Goal: Information Seeking & Learning: Learn about a topic

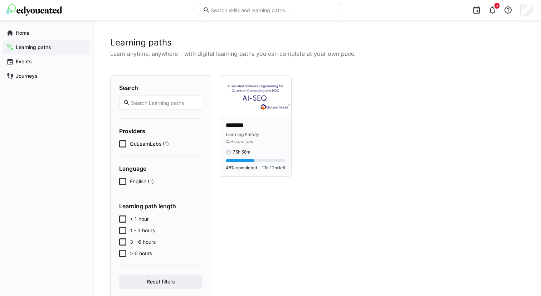
click at [272, 98] on img at bounding box center [255, 96] width 71 height 40
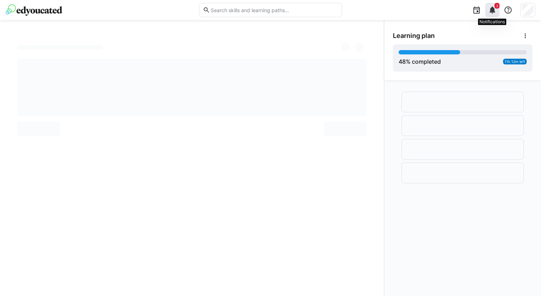
click at [405, 8] on eds-icon at bounding box center [492, 10] width 9 height 9
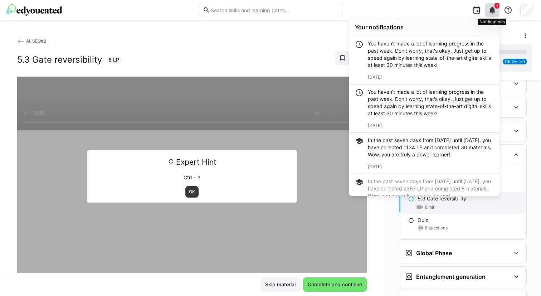
scroll to position [899, 0]
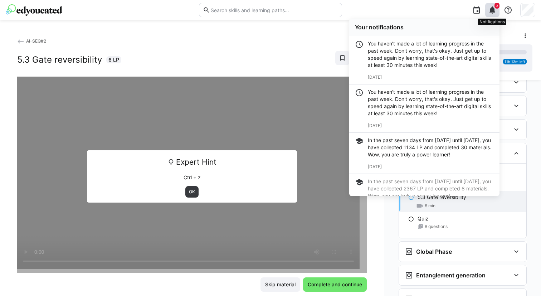
click at [405, 8] on eds-icon at bounding box center [492, 10] width 9 height 9
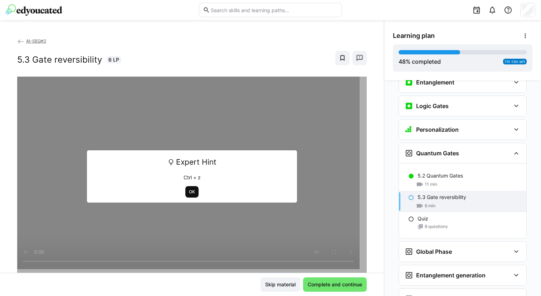
click at [186, 195] on span "OK" at bounding box center [191, 191] width 13 height 11
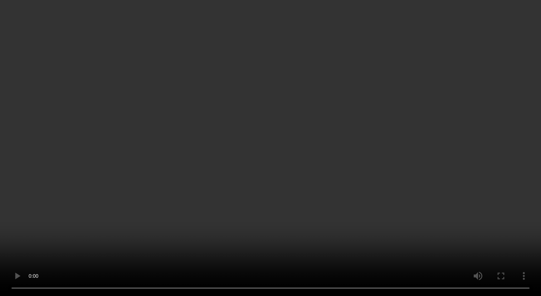
scroll to position [970, 0]
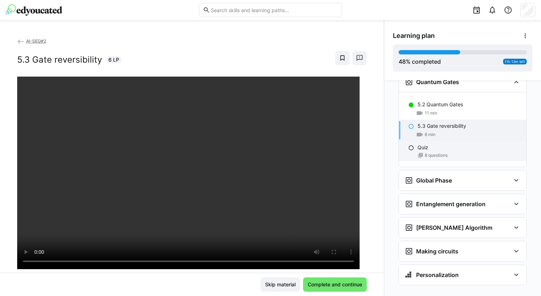
click at [405, 141] on div "Quiz 8 questions" at bounding box center [462, 151] width 127 height 20
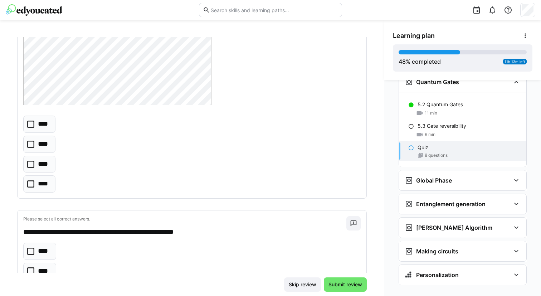
scroll to position [244, 0]
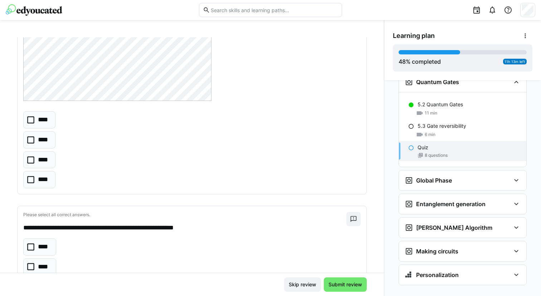
click at [31, 159] on icon at bounding box center [30, 159] width 7 height 7
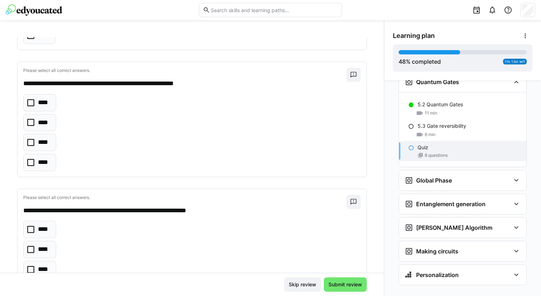
scroll to position [390, 0]
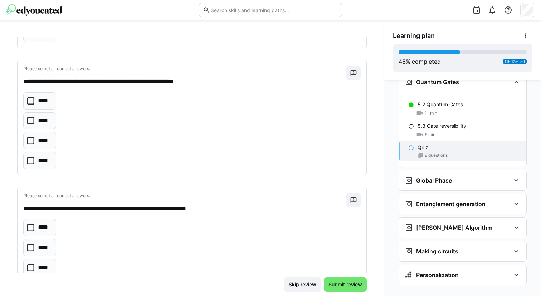
click at [32, 121] on icon at bounding box center [30, 120] width 7 height 7
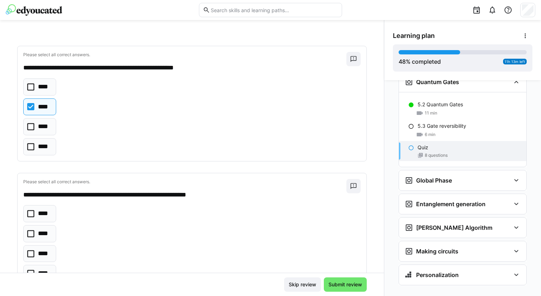
scroll to position [406, 0]
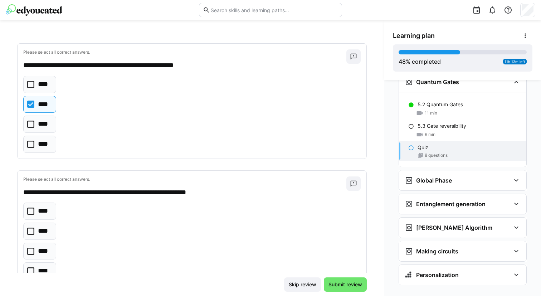
click at [31, 123] on icon at bounding box center [30, 124] width 7 height 7
click at [30, 105] on icon at bounding box center [30, 104] width 7 height 7
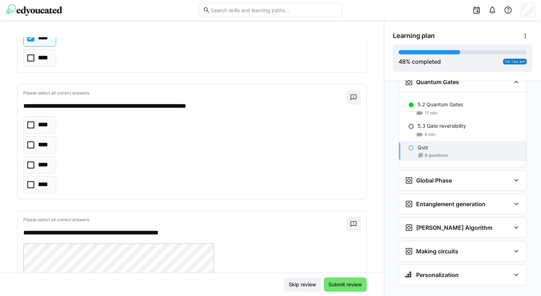
scroll to position [493, 0]
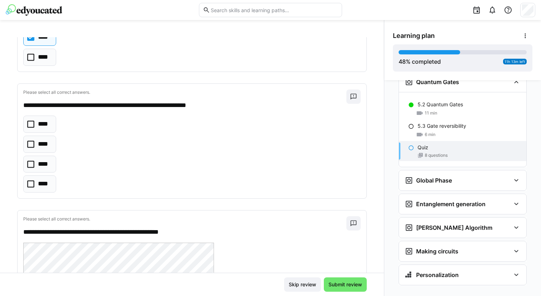
click at [30, 146] on icon at bounding box center [30, 144] width 7 height 7
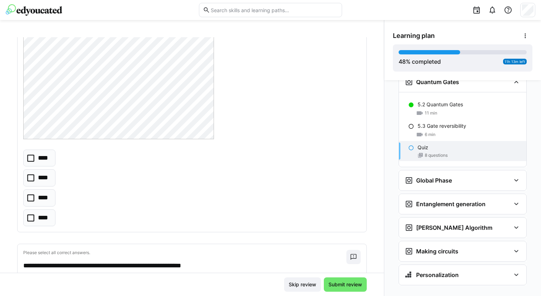
scroll to position [778, 0]
click at [32, 197] on icon at bounding box center [30, 197] width 7 height 7
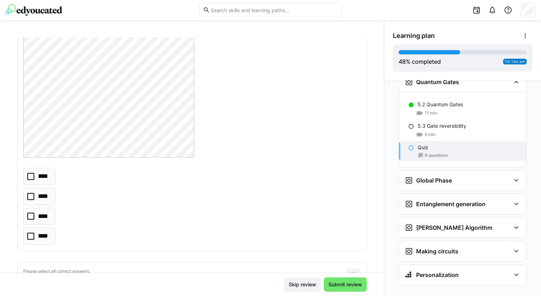
scroll to position [1135, 0]
click at [32, 199] on icon at bounding box center [30, 195] width 7 height 7
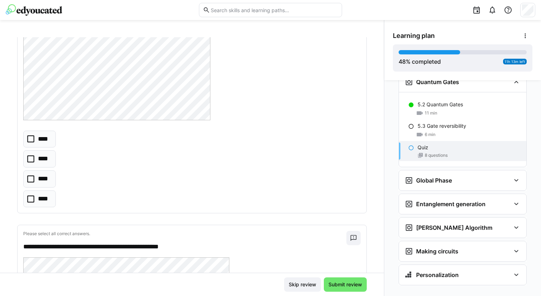
scroll to position [1496, 0]
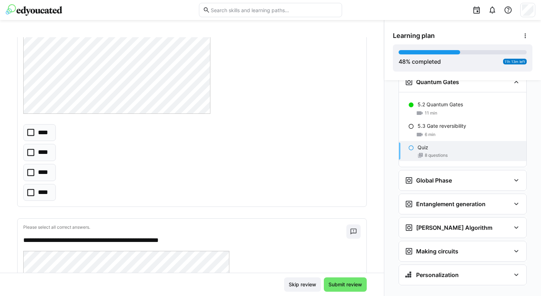
click at [28, 137] on eds-checkbox "****" at bounding box center [39, 132] width 33 height 17
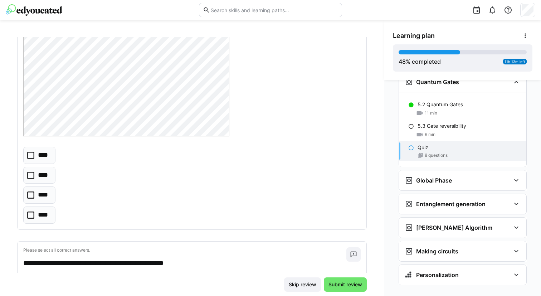
scroll to position [1800, 0]
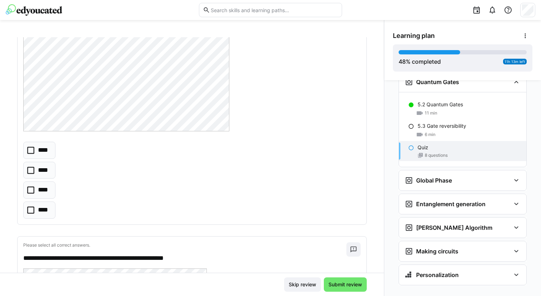
click at [29, 192] on icon at bounding box center [30, 189] width 7 height 7
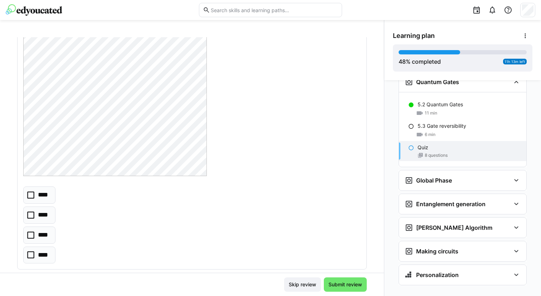
scroll to position [2085, 0]
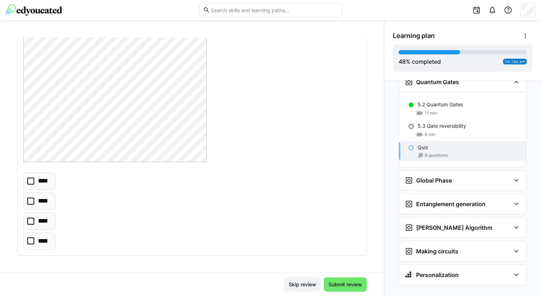
click at [29, 186] on eds-checkbox "****" at bounding box center [39, 181] width 32 height 17
click at [341, 286] on span "Submit review" at bounding box center [346, 284] width 36 height 7
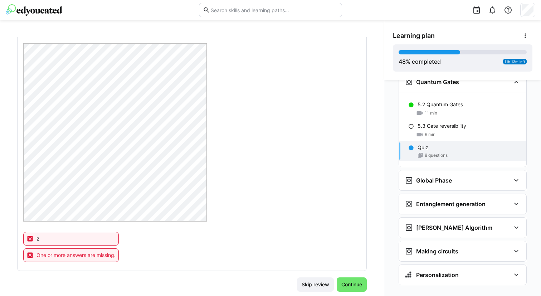
scroll to position [1725, 0]
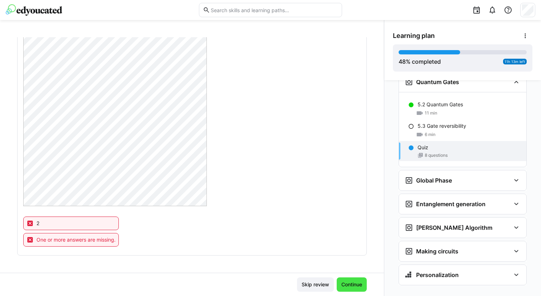
click at [345, 281] on span "Continue" at bounding box center [351, 284] width 23 height 7
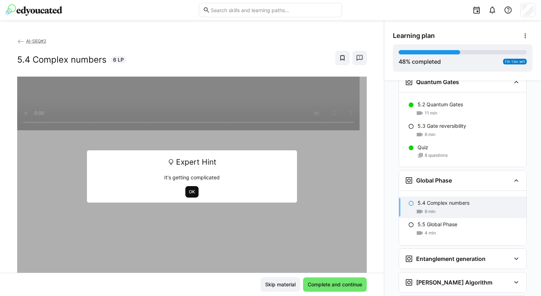
click at [192, 193] on span "OK" at bounding box center [192, 192] width 8 height 6
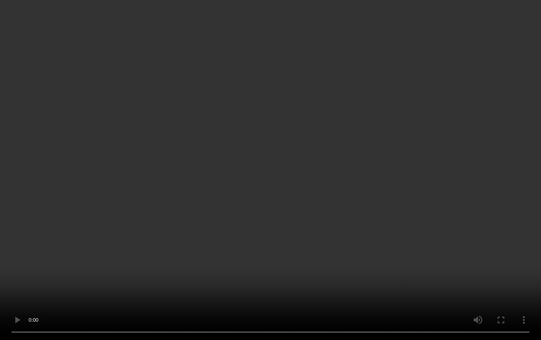
scroll to position [1025, 0]
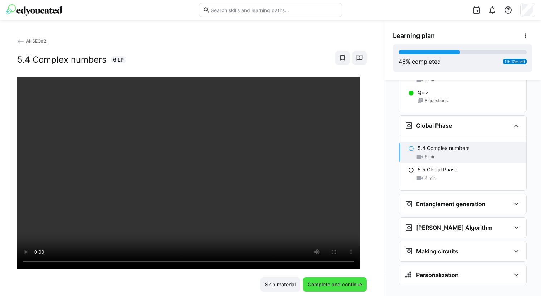
click at [320, 286] on span "Complete and continue" at bounding box center [335, 284] width 57 height 7
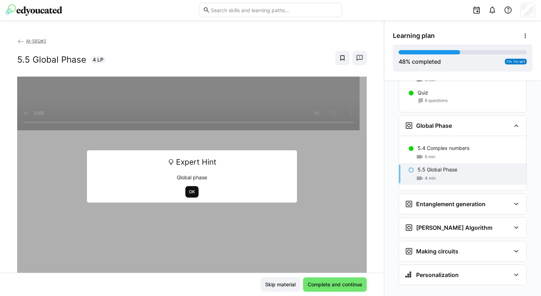
click at [193, 194] on span "OK" at bounding box center [191, 191] width 13 height 11
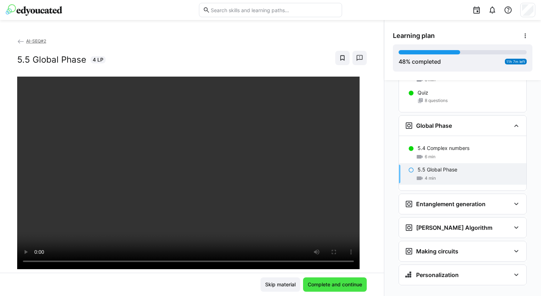
click at [329, 284] on span "Complete and continue" at bounding box center [335, 284] width 57 height 7
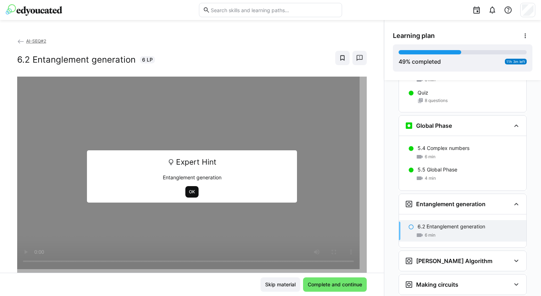
click at [191, 192] on span "OK" at bounding box center [192, 192] width 8 height 6
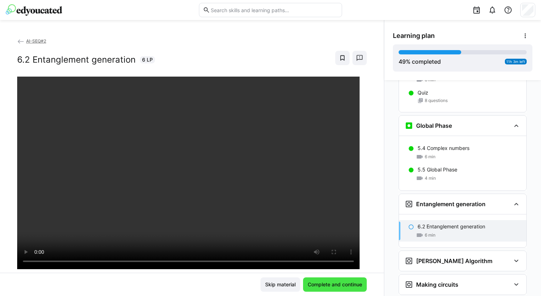
click at [307, 281] on span "Complete and continue" at bounding box center [335, 284] width 57 height 7
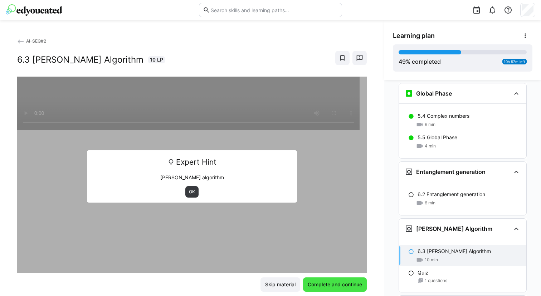
scroll to position [1058, 0]
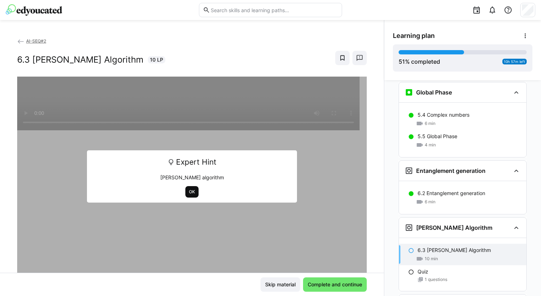
click at [188, 193] on span "OK" at bounding box center [192, 192] width 8 height 6
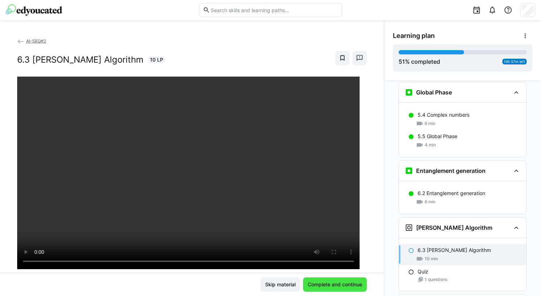
click at [319, 284] on span "Complete and continue" at bounding box center [335, 284] width 57 height 7
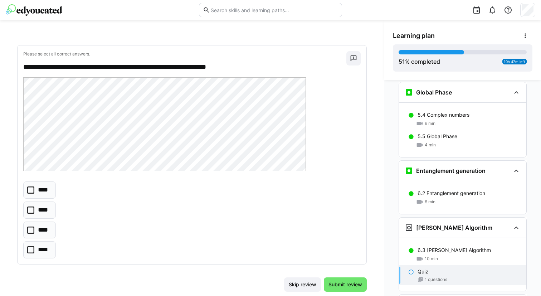
scroll to position [26, 0]
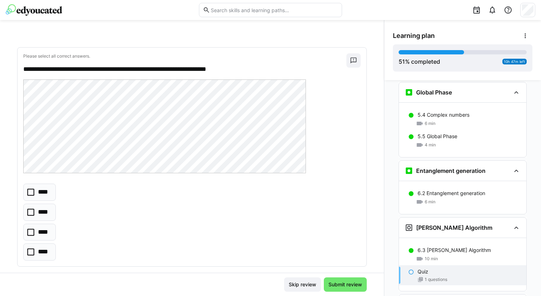
click at [33, 214] on icon at bounding box center [30, 212] width 7 height 7
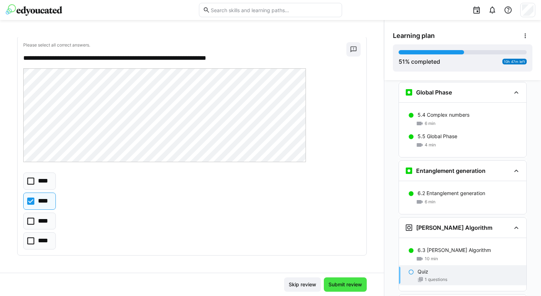
click at [337, 282] on span "Submit review" at bounding box center [346, 284] width 36 height 7
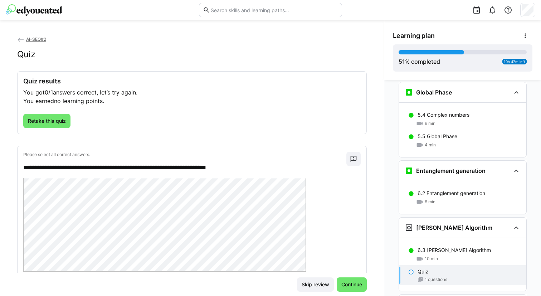
scroll to position [0, 0]
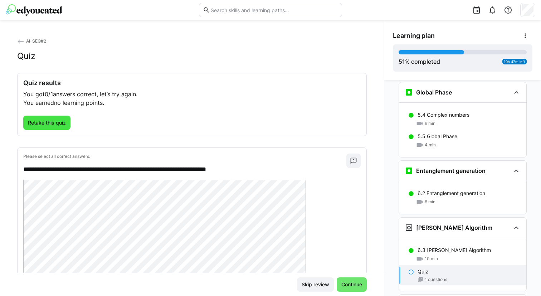
click at [62, 127] on span "Retake this quiz" at bounding box center [46, 123] width 47 height 14
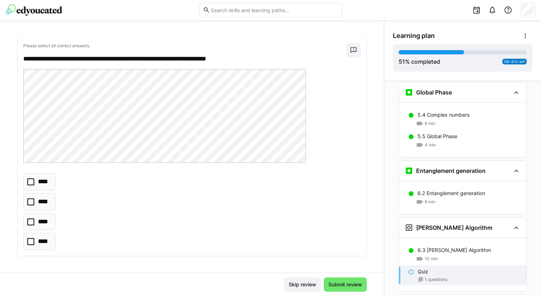
scroll to position [37, 0]
click at [39, 243] on p "****" at bounding box center [44, 240] width 12 height 9
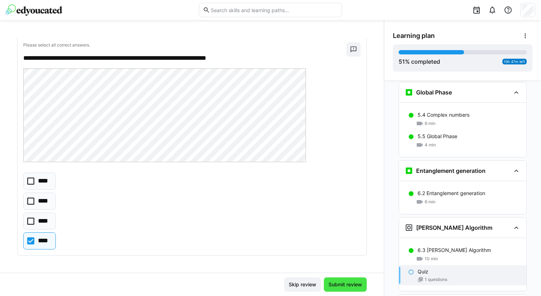
click at [340, 286] on span "Submit review" at bounding box center [346, 284] width 36 height 7
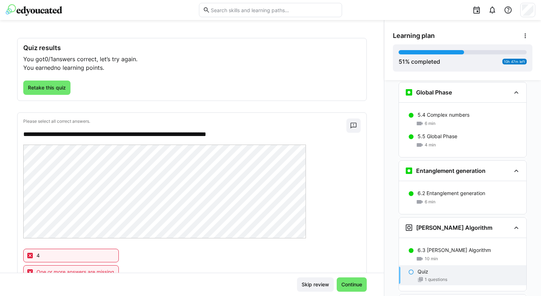
scroll to position [25, 0]
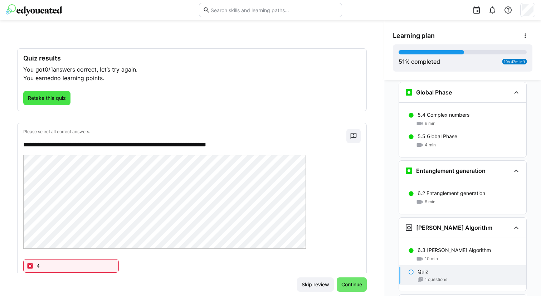
click at [49, 96] on span "Retake this quiz" at bounding box center [47, 98] width 40 height 7
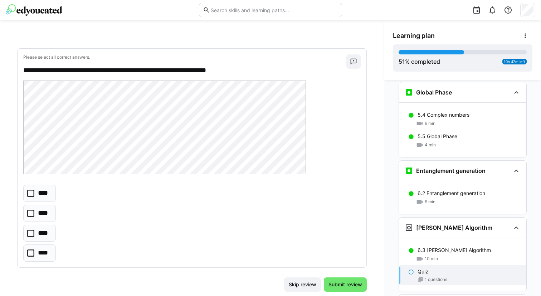
click at [31, 231] on icon at bounding box center [30, 233] width 7 height 7
click at [344, 286] on span "Submit review" at bounding box center [346, 284] width 36 height 7
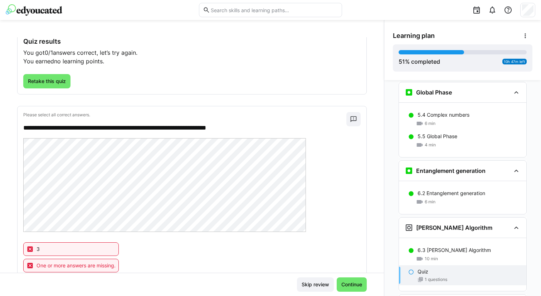
scroll to position [0, 0]
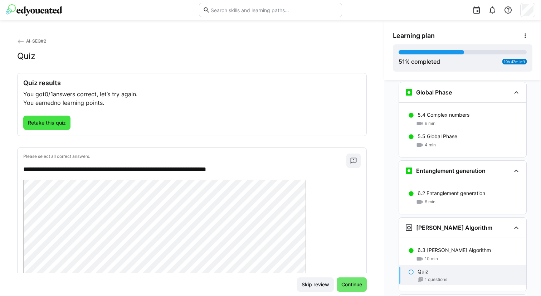
click at [40, 121] on span "Retake this quiz" at bounding box center [47, 122] width 40 height 7
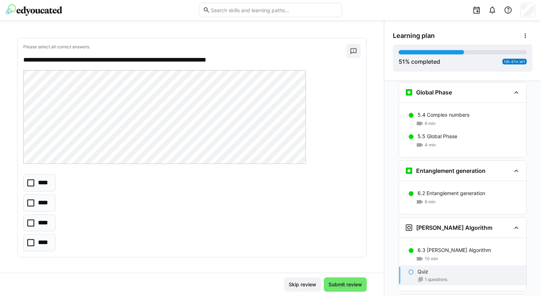
scroll to position [37, 0]
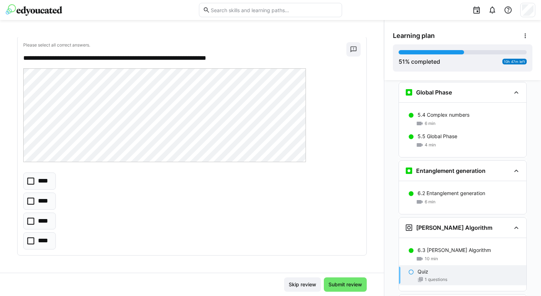
click at [29, 183] on icon at bounding box center [30, 181] width 7 height 7
click at [334, 283] on span "Submit review" at bounding box center [346, 284] width 36 height 7
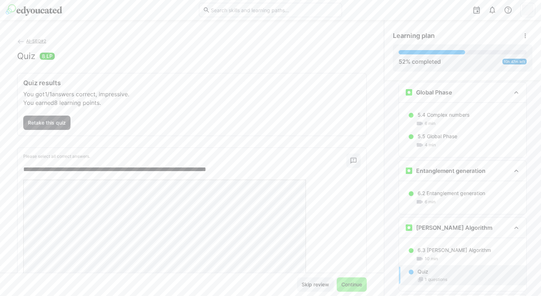
scroll to position [51, 0]
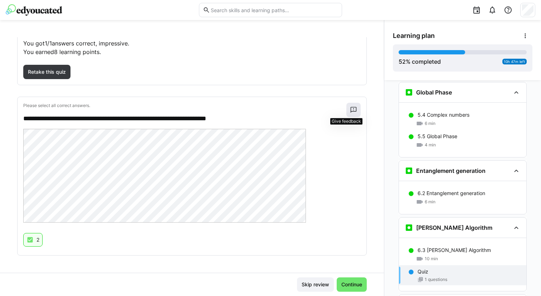
click at [350, 109] on eds-icon at bounding box center [353, 109] width 7 height 7
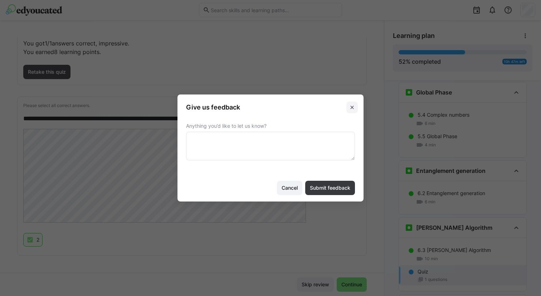
click at [356, 107] on span at bounding box center [352, 107] width 11 height 11
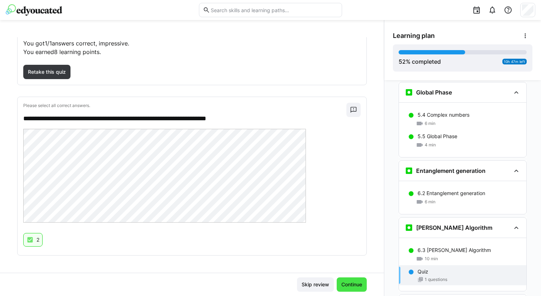
click at [349, 285] on span "Continue" at bounding box center [351, 284] width 23 height 7
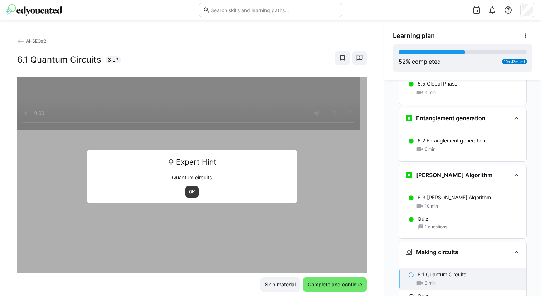
scroll to position [1111, 0]
click at [191, 187] on span "OK" at bounding box center [191, 191] width 13 height 11
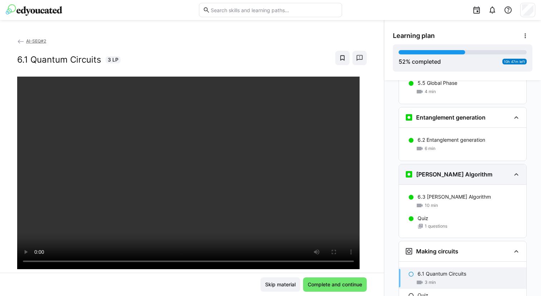
click at [405, 171] on h3 "[PERSON_NAME] Algorithm" at bounding box center [454, 174] width 76 height 7
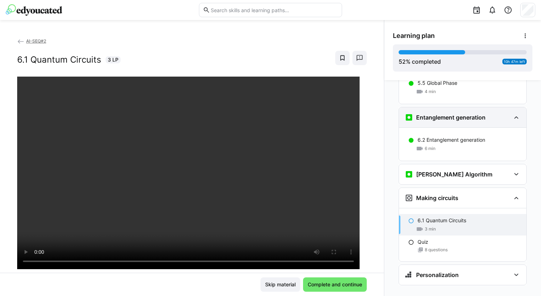
click at [405, 114] on h3 "Entanglement generation" at bounding box center [450, 117] width 69 height 7
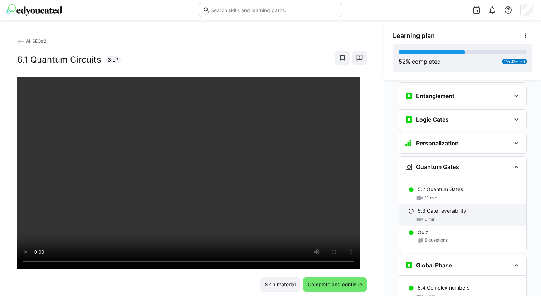
scroll to position [879, 0]
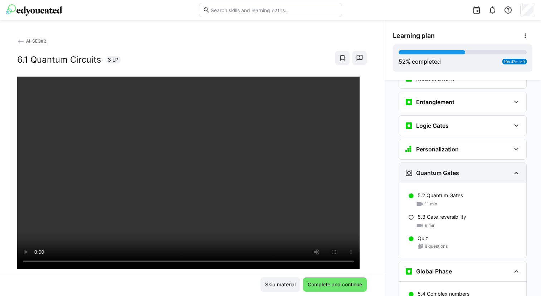
click at [405, 169] on h3 "Quantum Gates" at bounding box center [437, 172] width 43 height 7
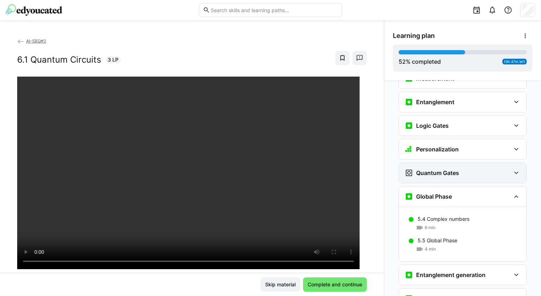
click at [405, 169] on h3 "Quantum Gates" at bounding box center [437, 172] width 43 height 7
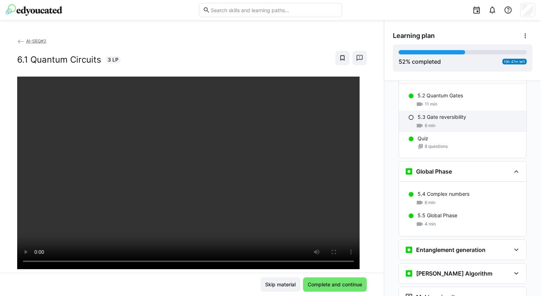
scroll to position [977, 0]
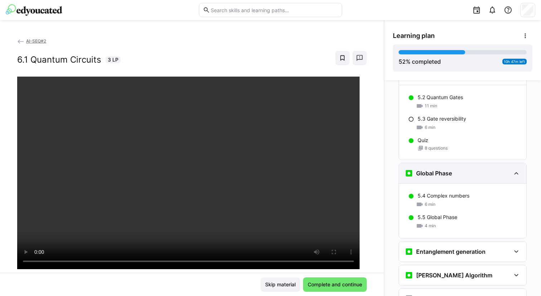
click at [405, 169] on div "Global Phase" at bounding box center [458, 173] width 106 height 9
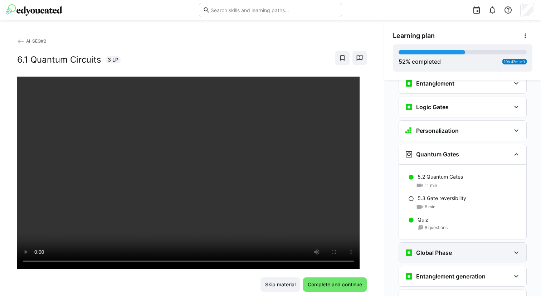
scroll to position [894, 0]
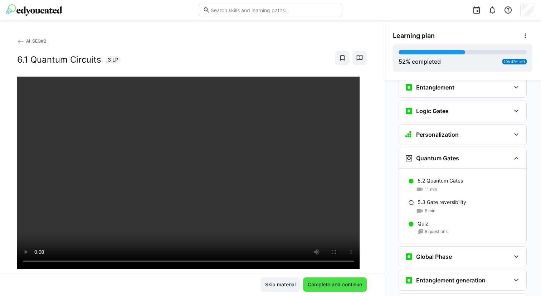
click at [318, 281] on span "Complete and continue" at bounding box center [335, 284] width 57 height 7
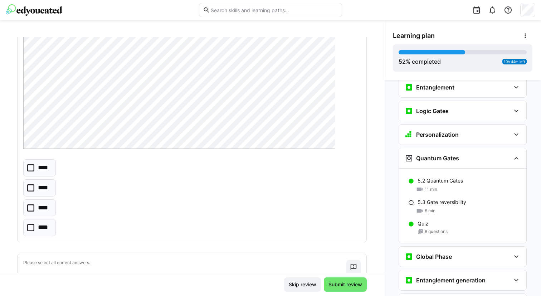
scroll to position [149, 0]
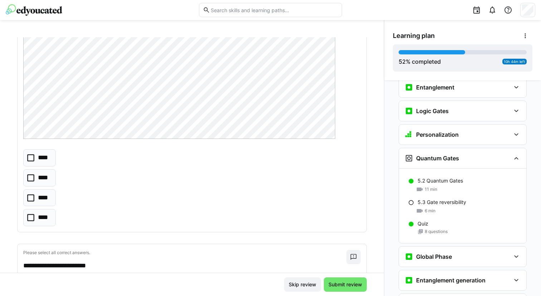
click at [28, 160] on icon at bounding box center [30, 157] width 7 height 7
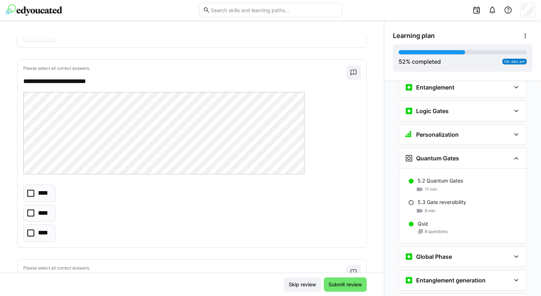
scroll to position [335, 0]
click at [32, 231] on icon at bounding box center [30, 231] width 7 height 7
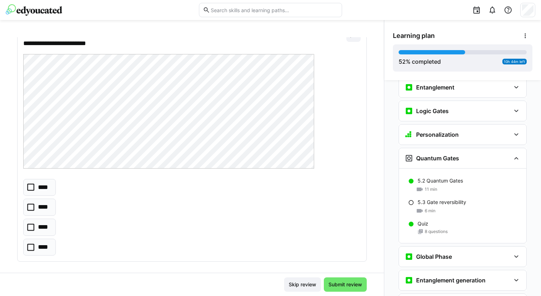
scroll to position [567, 0]
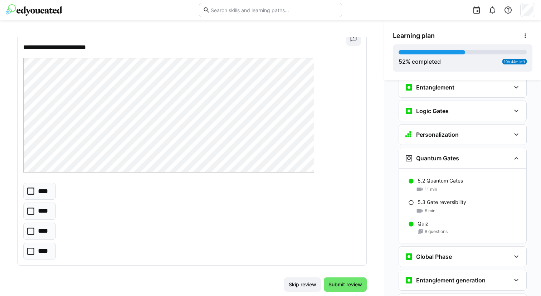
click at [33, 229] on icon at bounding box center [30, 231] width 7 height 7
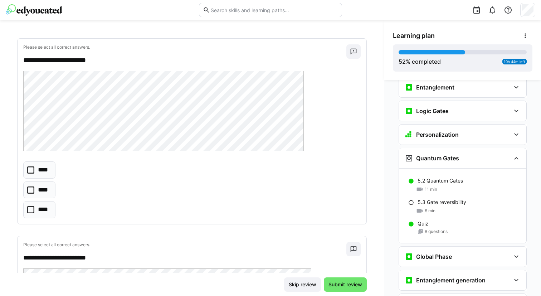
scroll to position [806, 0]
click at [30, 191] on icon at bounding box center [30, 189] width 7 height 7
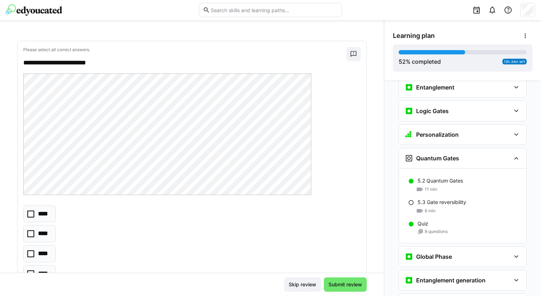
scroll to position [1003, 0]
click at [32, 251] on icon at bounding box center [30, 251] width 7 height 7
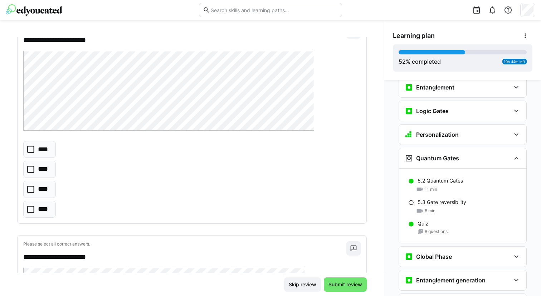
scroll to position [1316, 0]
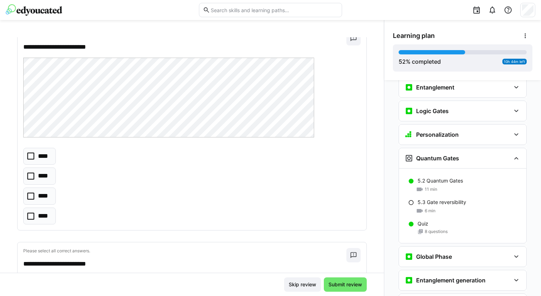
click at [34, 175] on icon at bounding box center [30, 176] width 7 height 7
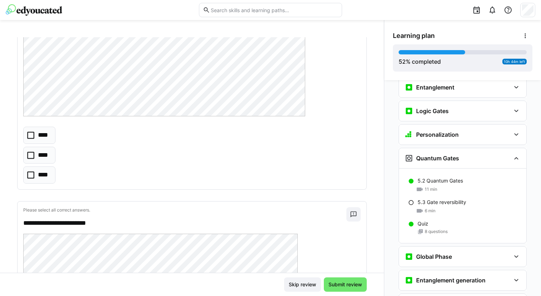
scroll to position [1542, 0]
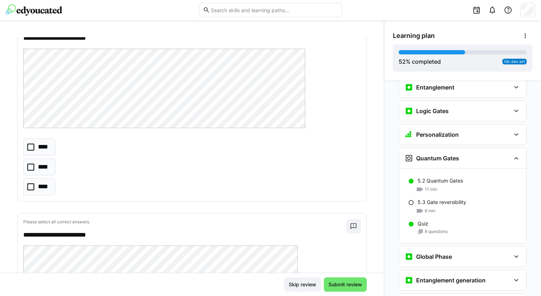
click at [36, 151] on eds-checkbox "****" at bounding box center [39, 147] width 32 height 17
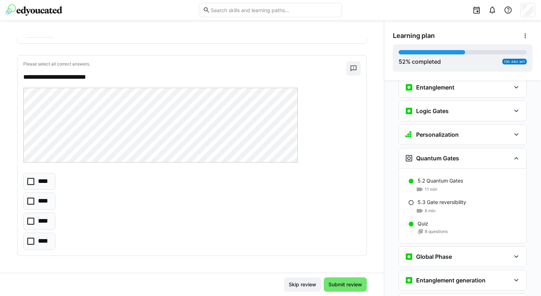
scroll to position [1700, 0]
click at [31, 222] on icon at bounding box center [30, 220] width 7 height 7
click at [350, 286] on span "Submit review" at bounding box center [346, 284] width 36 height 7
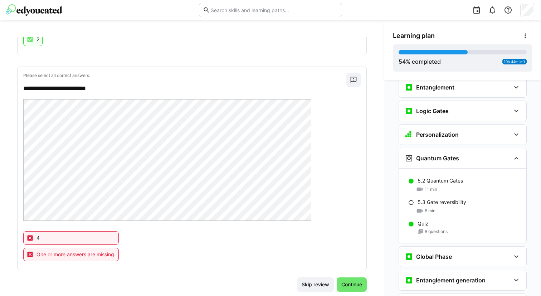
scroll to position [842, 0]
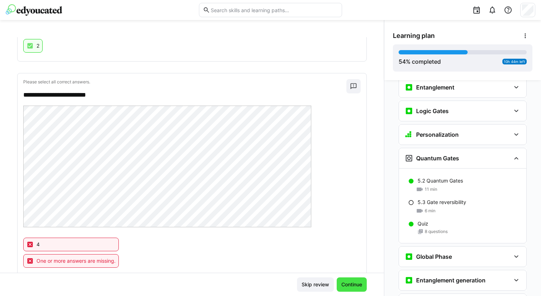
click at [345, 281] on span "Continue" at bounding box center [352, 284] width 30 height 14
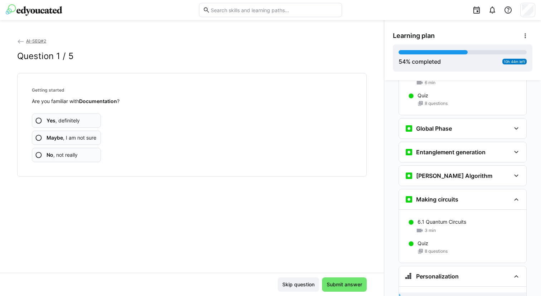
scroll to position [1023, 0]
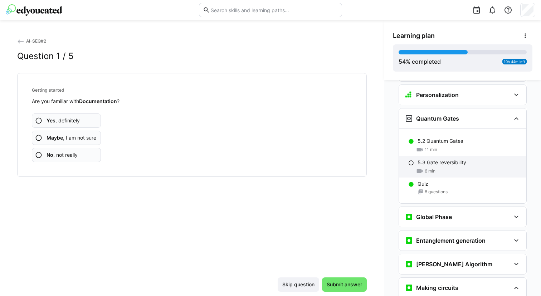
click at [405, 159] on p "5.3 Gate reversibility" at bounding box center [442, 162] width 49 height 7
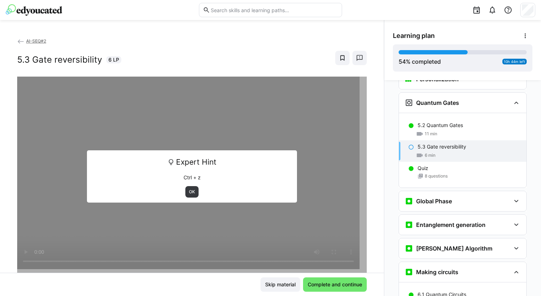
scroll to position [950, 0]
click at [194, 189] on span "OK" at bounding box center [191, 191] width 13 height 11
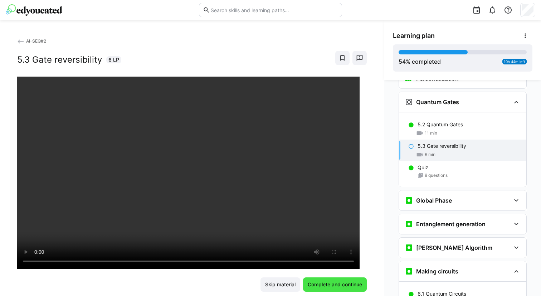
click at [321, 282] on span "Complete and continue" at bounding box center [335, 284] width 57 height 7
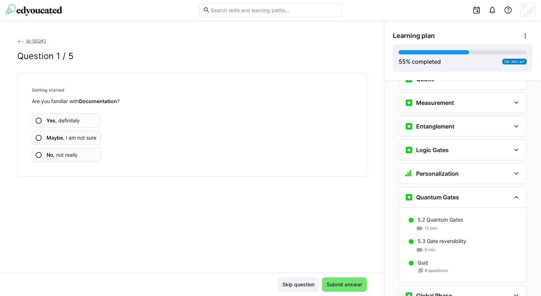
scroll to position [854, 0]
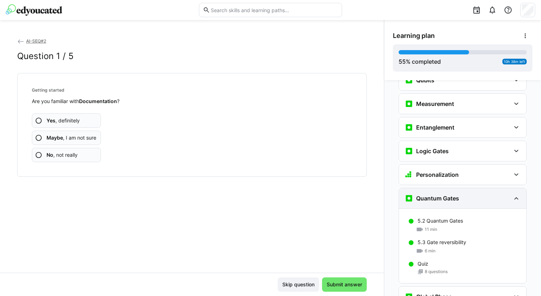
click at [405, 195] on h3 "Quantum Gates" at bounding box center [437, 198] width 43 height 7
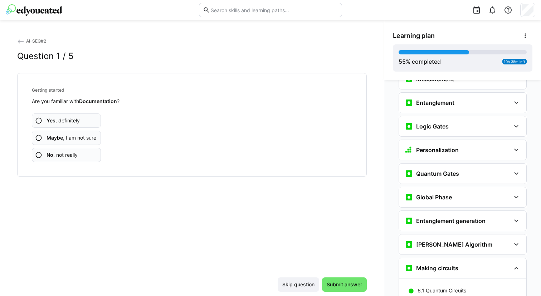
scroll to position [1038, 0]
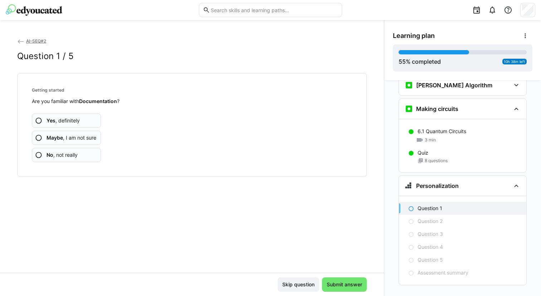
click at [72, 138] on span "Maybe , I am not sure" at bounding box center [72, 137] width 50 height 7
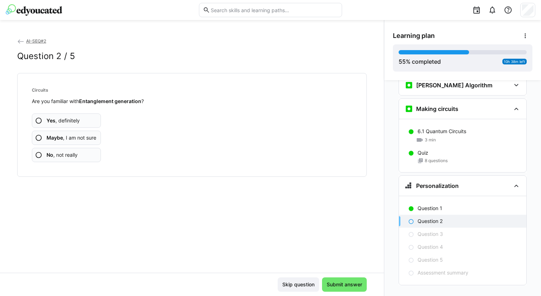
click at [72, 138] on span "Maybe , I am not sure" at bounding box center [72, 137] width 50 height 7
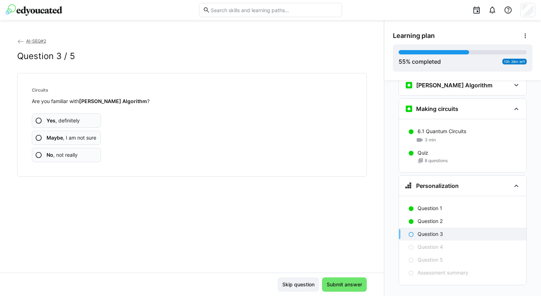
click at [63, 155] on span "No , not really" at bounding box center [62, 154] width 31 height 7
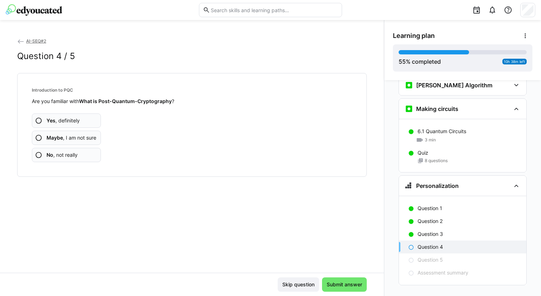
click at [73, 154] on span "No , not really" at bounding box center [62, 154] width 31 height 7
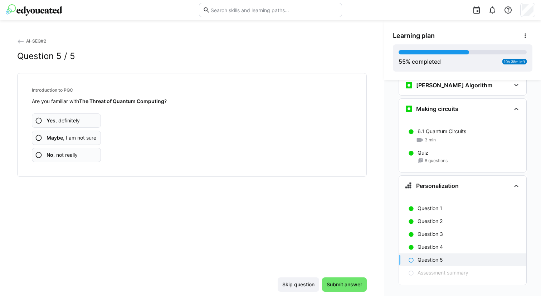
click at [73, 154] on span "No , not really" at bounding box center [62, 154] width 31 height 7
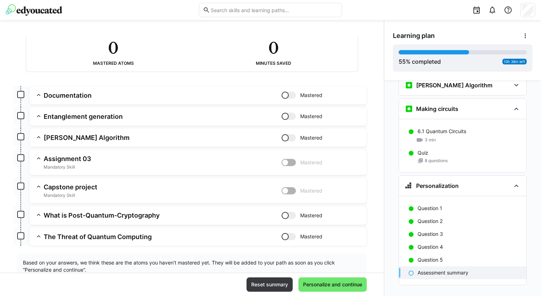
scroll to position [74, 0]
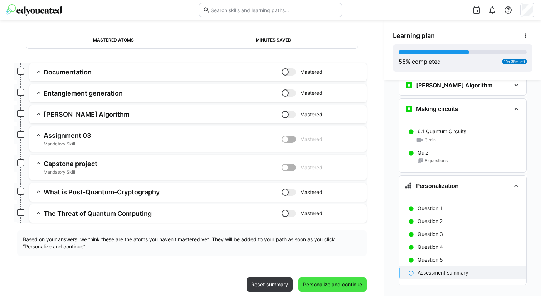
click at [320, 284] on span "Personalize and continue" at bounding box center [332, 284] width 61 height 7
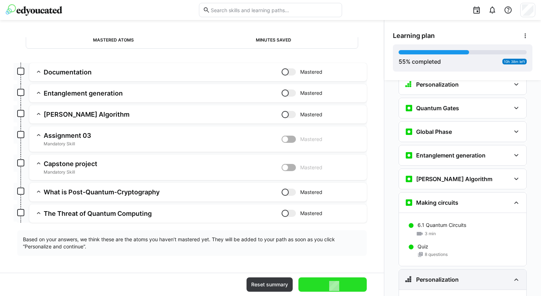
scroll to position [940, 0]
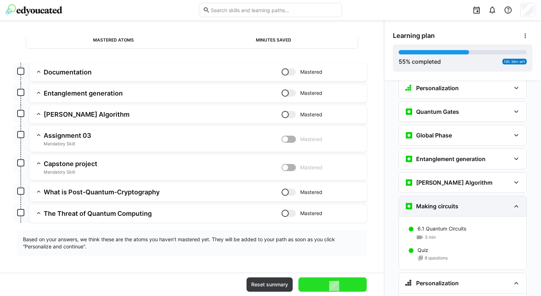
click at [405, 203] on h3 "Making circuits" at bounding box center [437, 206] width 42 height 7
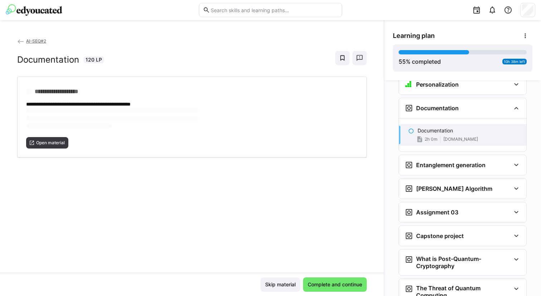
scroll to position [1092, 0]
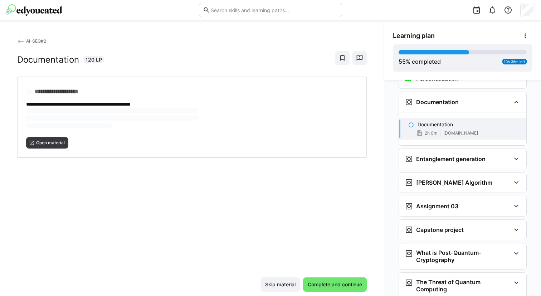
click at [244, 202] on div "**********" at bounding box center [192, 155] width 384 height 236
click at [60, 118] on span "Open material" at bounding box center [50, 119] width 30 height 6
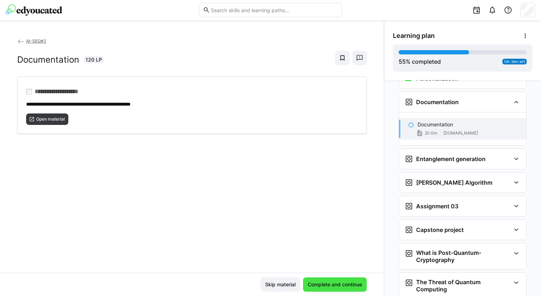
click at [327, 287] on span "Complete and continue" at bounding box center [335, 284] width 57 height 7
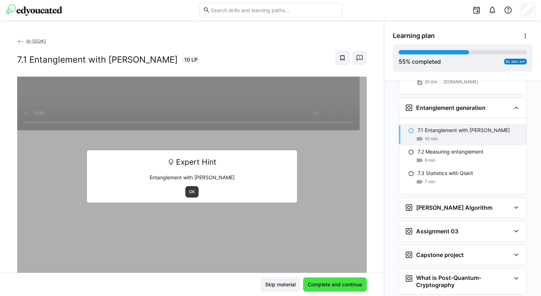
scroll to position [1149, 0]
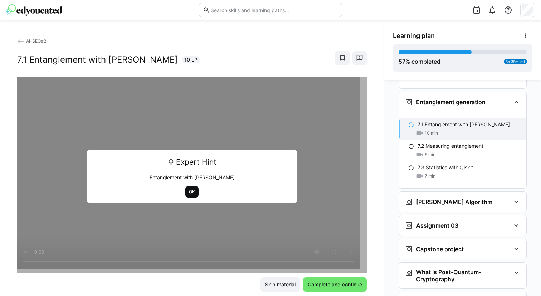
click at [188, 194] on span "OK" at bounding box center [192, 192] width 8 height 6
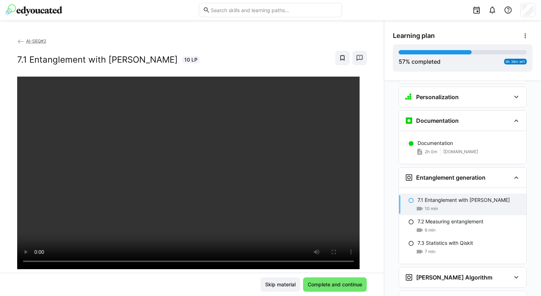
scroll to position [1072, 0]
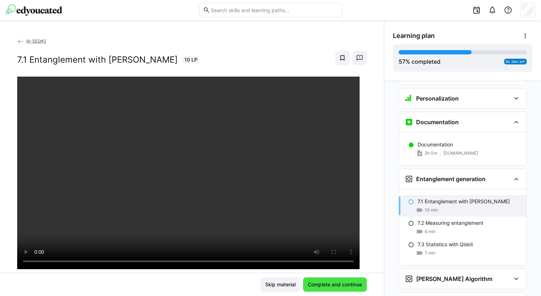
click at [311, 285] on span "Complete and continue" at bounding box center [335, 284] width 57 height 7
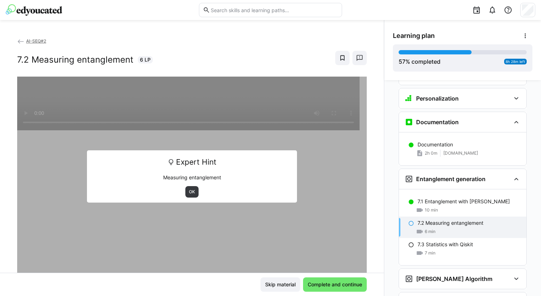
click at [180, 188] on div "OK" at bounding box center [192, 191] width 200 height 11
click at [189, 190] on span "OK" at bounding box center [192, 192] width 8 height 6
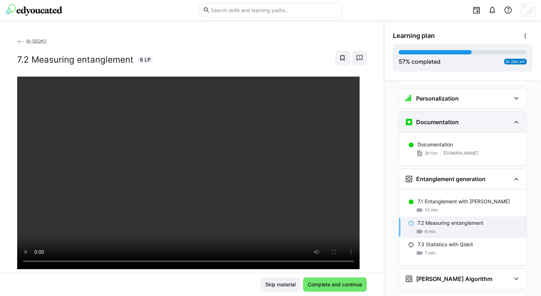
click at [405, 118] on div "Documentation" at bounding box center [432, 122] width 54 height 9
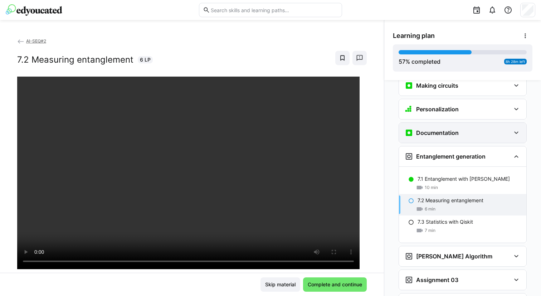
scroll to position [1056, 0]
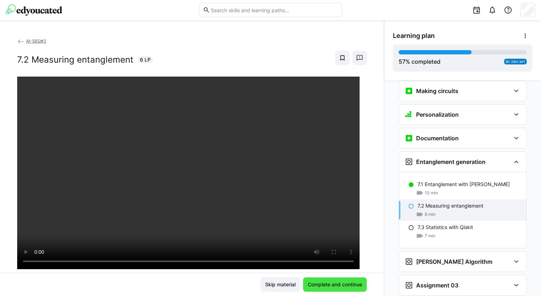
click at [336, 287] on span "Complete and continue" at bounding box center [335, 284] width 57 height 7
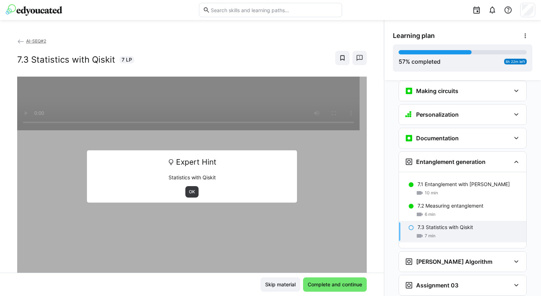
click at [180, 196] on div "OK" at bounding box center [192, 191] width 200 height 11
click at [192, 191] on span "OK" at bounding box center [192, 192] width 8 height 6
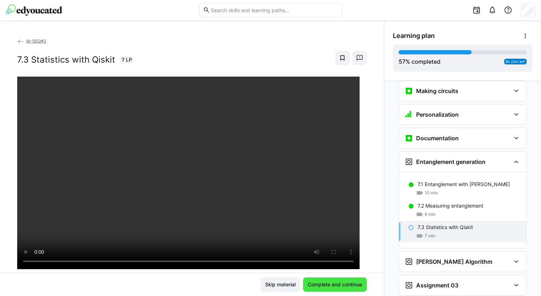
click at [310, 284] on span "Complete and continue" at bounding box center [335, 284] width 57 height 7
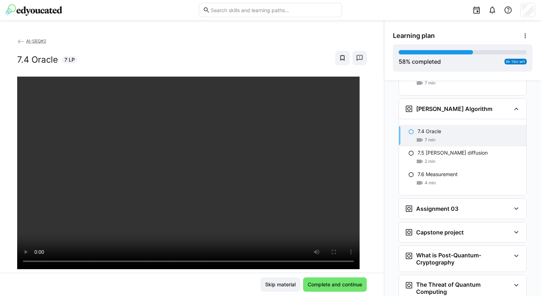
scroll to position [1203, 0]
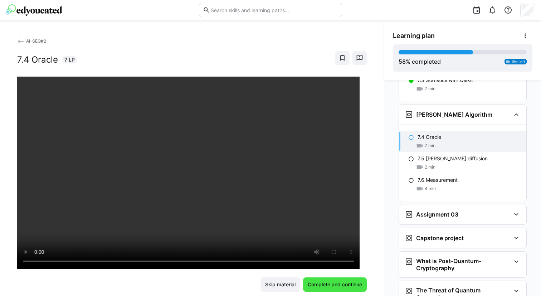
click at [309, 285] on span "Complete and continue" at bounding box center [335, 284] width 57 height 7
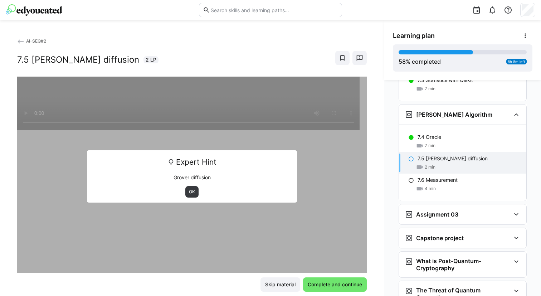
click at [181, 188] on div "OK" at bounding box center [192, 191] width 200 height 11
click at [188, 190] on span "OK" at bounding box center [192, 192] width 8 height 6
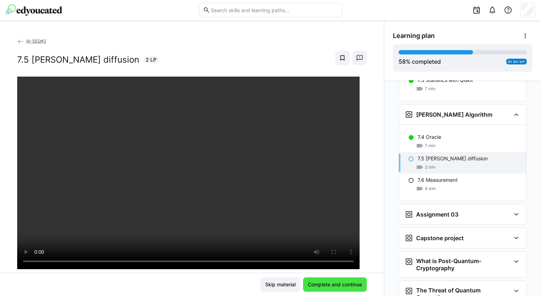
click at [323, 283] on span "Complete and continue" at bounding box center [335, 284] width 57 height 7
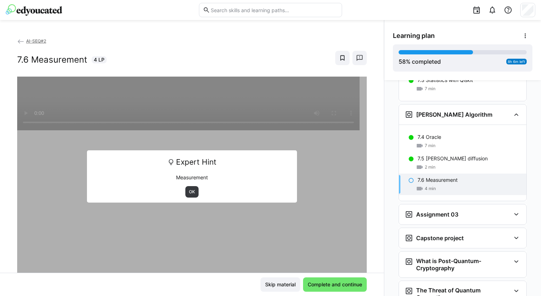
click at [197, 193] on div "OK" at bounding box center [192, 191] width 200 height 11
click at [192, 192] on span "OK" at bounding box center [192, 192] width 8 height 6
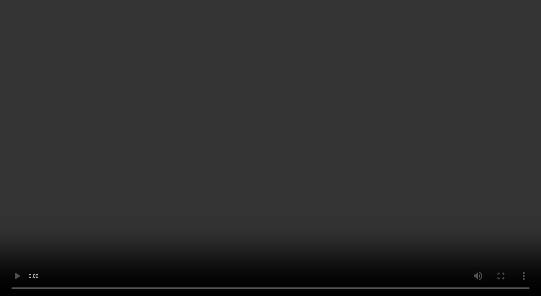
scroll to position [1337, 0]
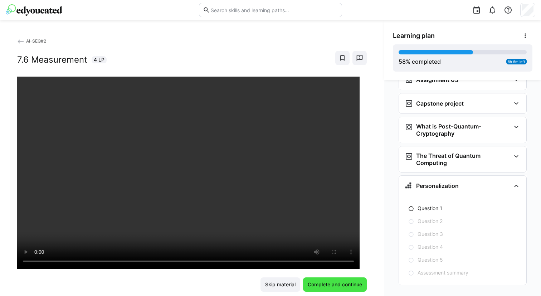
click at [324, 282] on span "Complete and continue" at bounding box center [335, 284] width 57 height 7
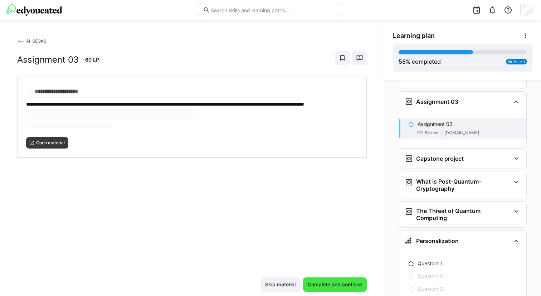
scroll to position [1315, 0]
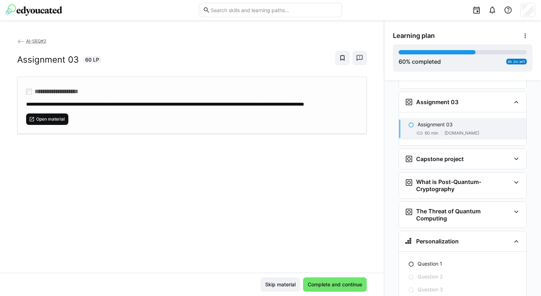
click at [43, 125] on span "Open material" at bounding box center [47, 118] width 42 height 11
click at [326, 284] on span "Complete and continue" at bounding box center [335, 284] width 57 height 7
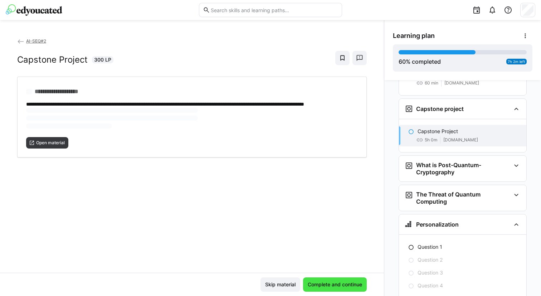
scroll to position [1371, 0]
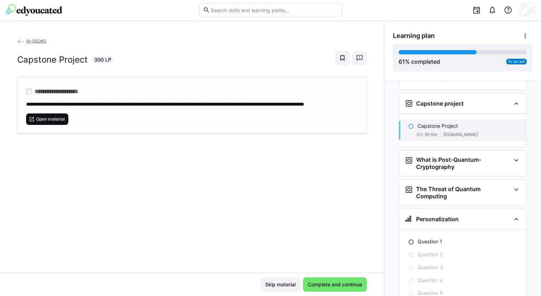
click at [56, 122] on span "Open material" at bounding box center [50, 119] width 30 height 6
